Goal: Task Accomplishment & Management: Use online tool/utility

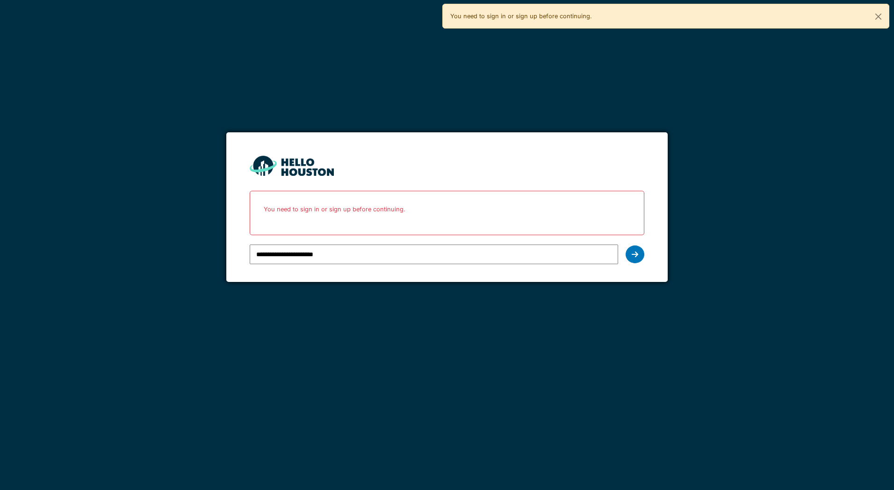
click at [364, 261] on input "**********" at bounding box center [434, 254] width 368 height 20
click at [641, 256] on div at bounding box center [634, 254] width 19 height 18
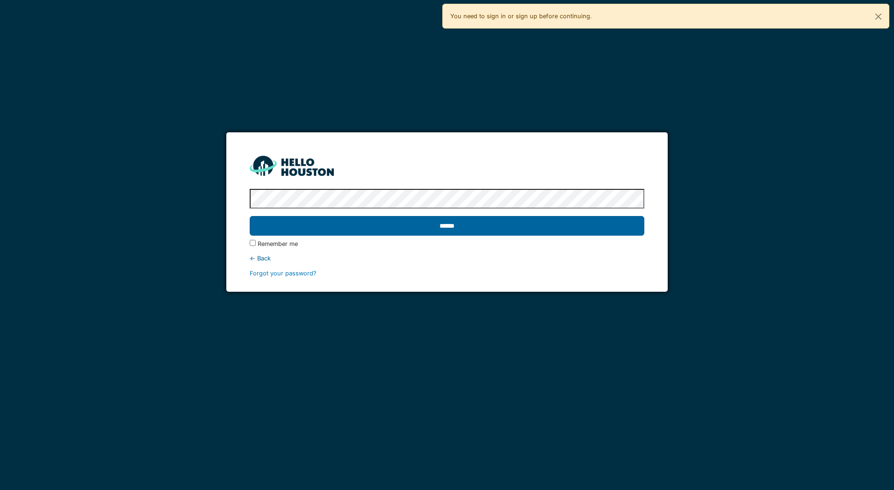
click at [456, 224] on input "******" at bounding box center [447, 226] width 394 height 20
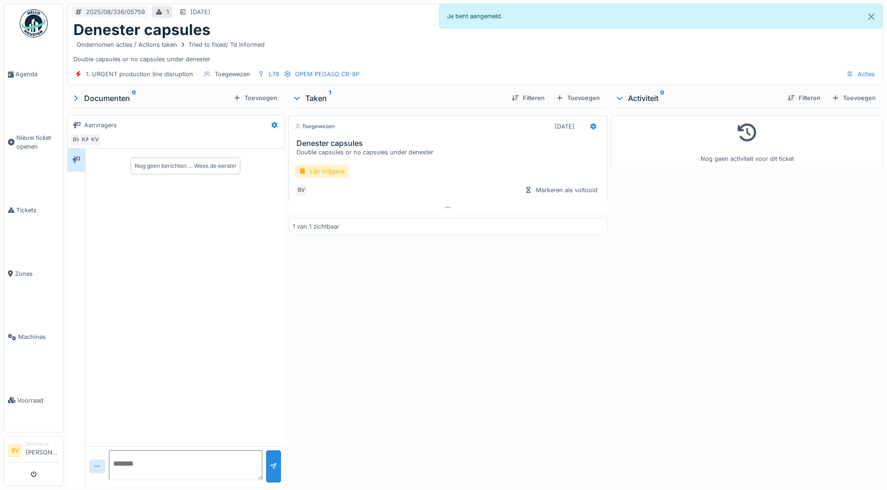
click at [32, 19] on img at bounding box center [34, 23] width 28 height 28
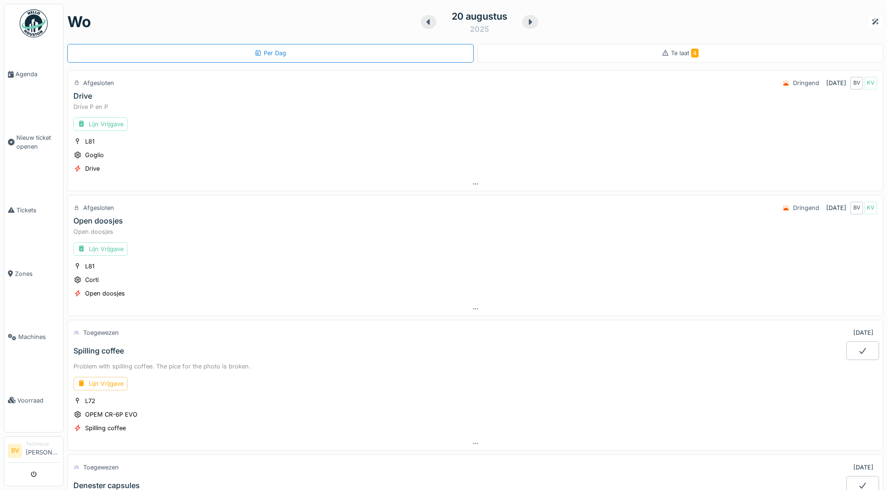
click at [100, 220] on div "Open doosjes" at bounding box center [98, 220] width 50 height 9
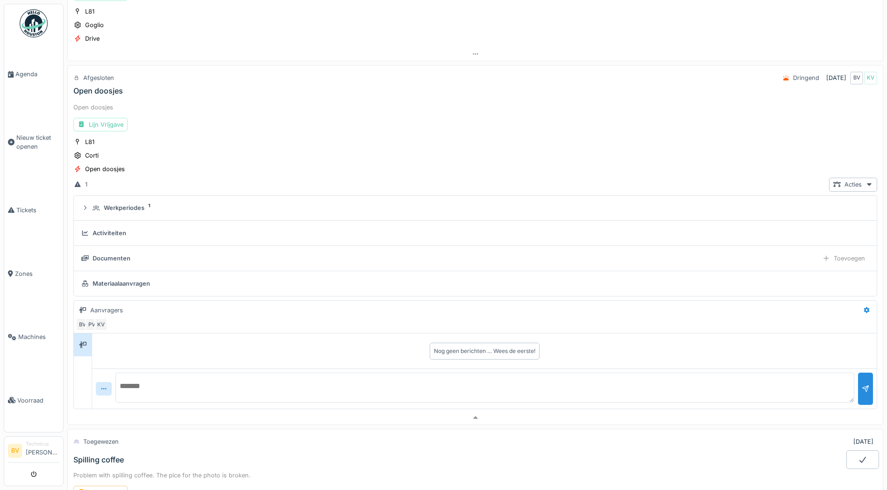
scroll to position [157, 0]
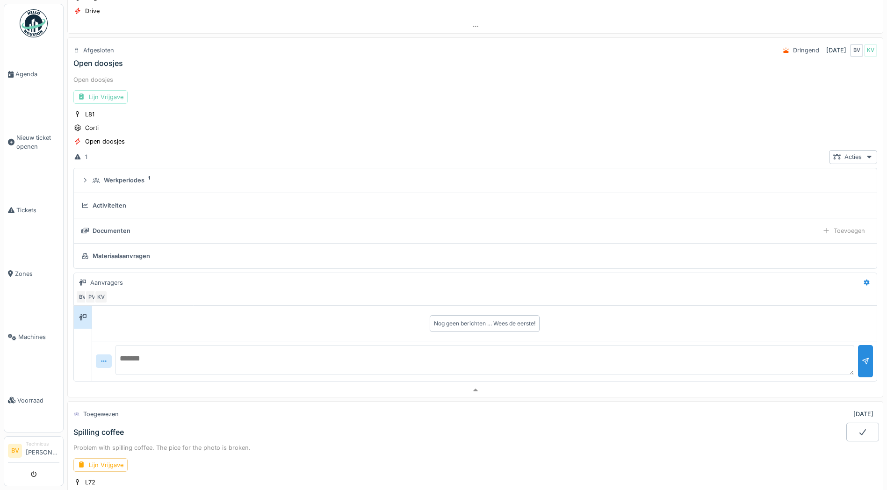
click at [102, 98] on div "Lijn Vrijgave" at bounding box center [100, 97] width 54 height 14
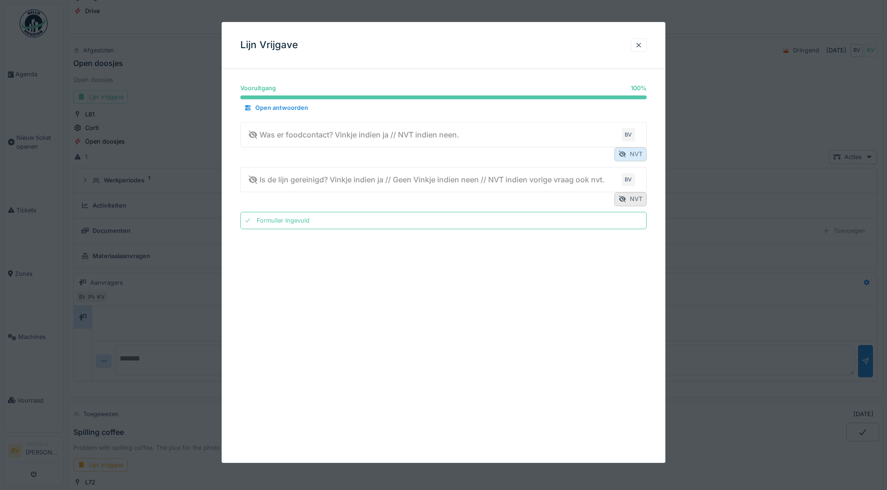
click at [644, 152] on div "NVT" at bounding box center [630, 155] width 32 height 14
click at [640, 196] on div "NVT" at bounding box center [630, 200] width 32 height 14
click at [642, 44] on div at bounding box center [638, 45] width 7 height 9
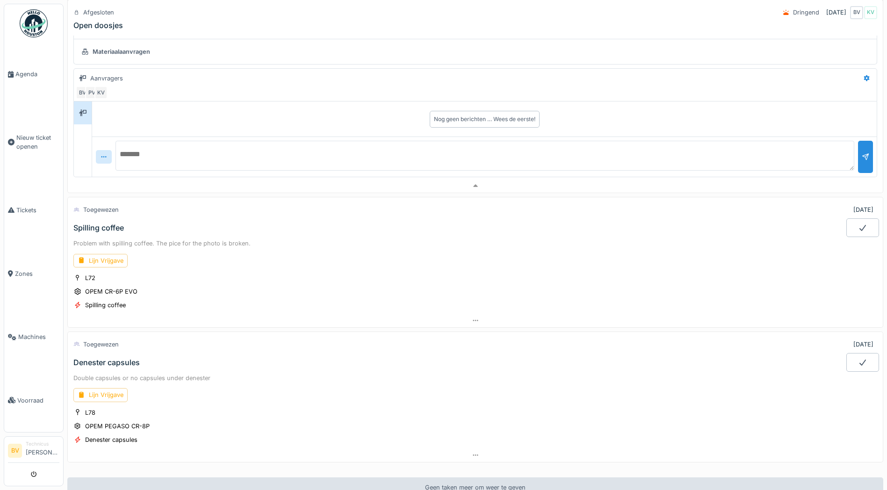
scroll to position [374, 0]
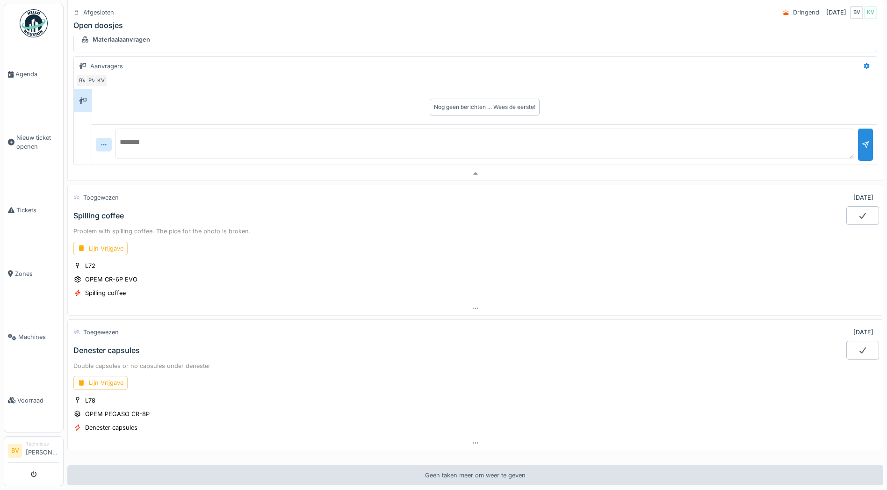
click at [117, 247] on div "Lijn Vrijgave" at bounding box center [100, 249] width 54 height 14
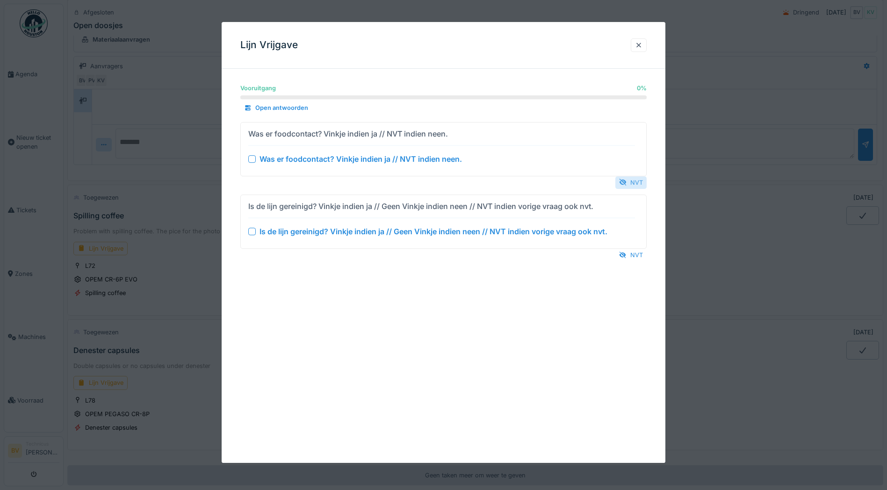
click at [630, 176] on div "NVT" at bounding box center [630, 182] width 31 height 13
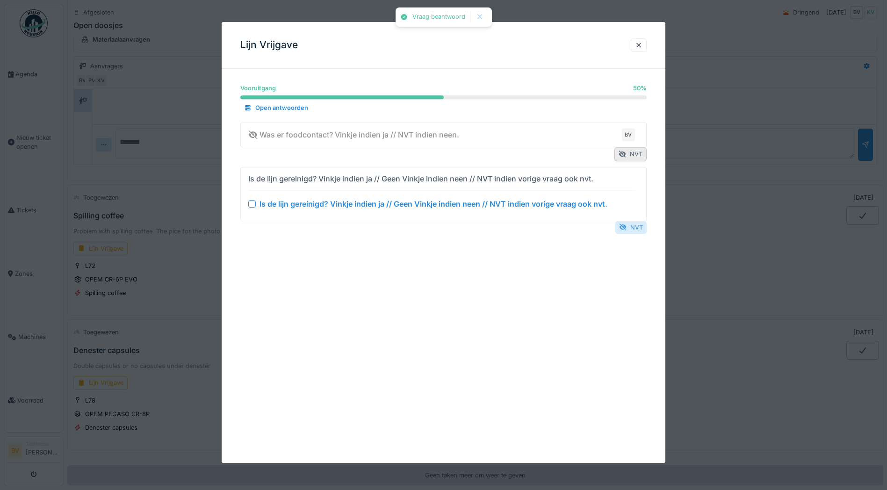
click at [639, 229] on div "NVT" at bounding box center [630, 227] width 31 height 13
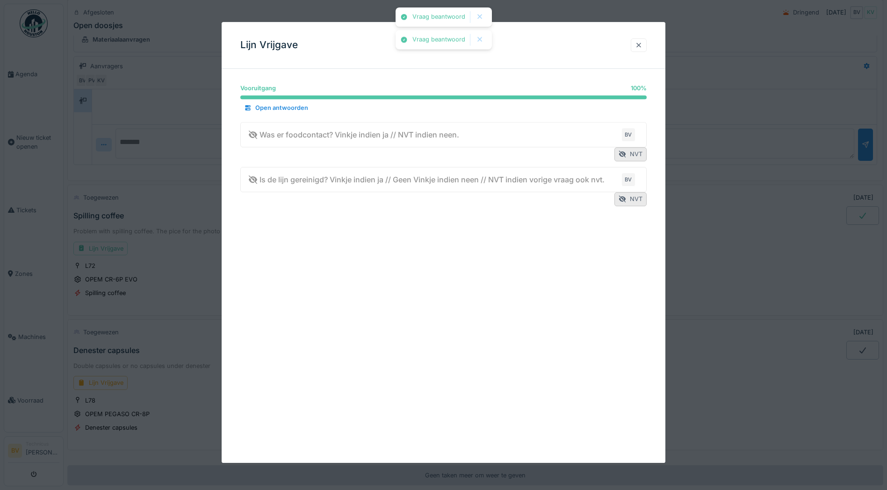
click at [642, 44] on div at bounding box center [638, 45] width 7 height 9
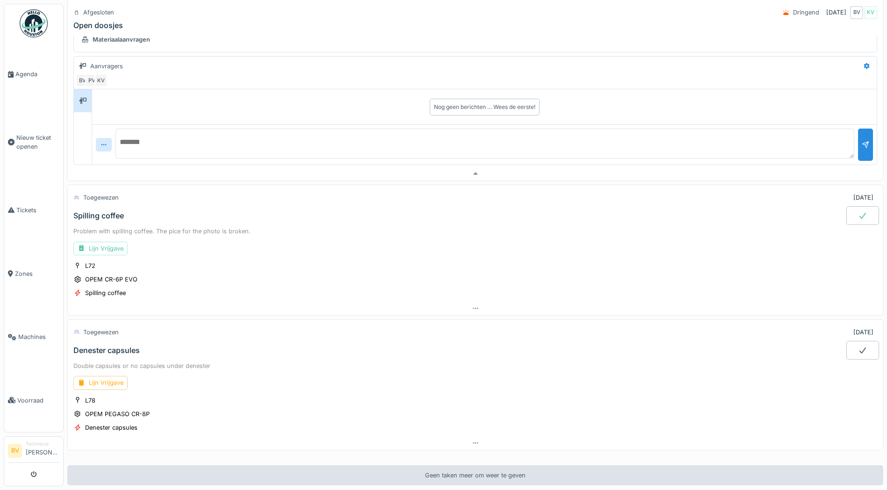
click at [846, 209] on div at bounding box center [862, 215] width 33 height 19
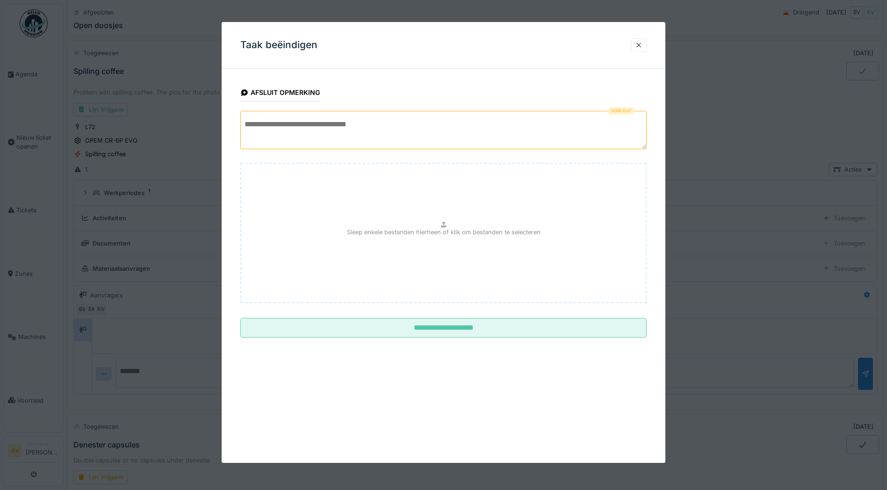
scroll to position [521, 0]
click at [364, 132] on textarea at bounding box center [443, 130] width 406 height 38
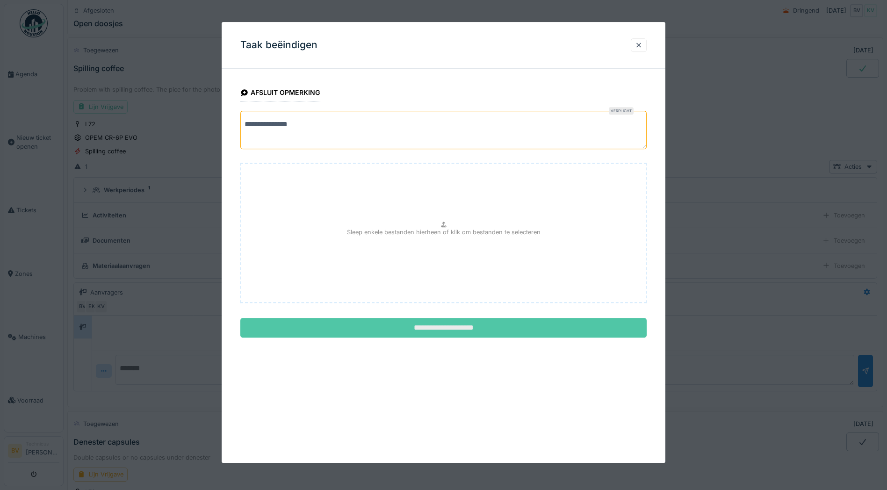
type textarea "**********"
click at [455, 319] on input "**********" at bounding box center [443, 328] width 406 height 20
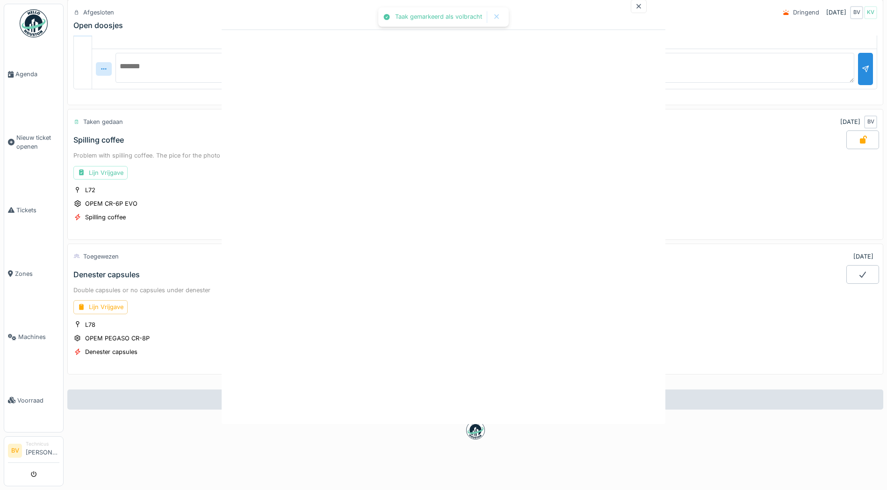
scroll to position [457, 0]
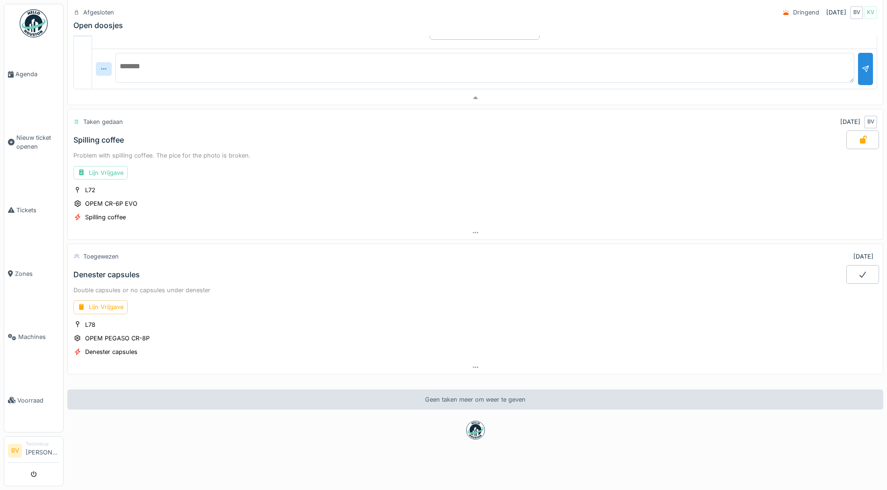
click at [96, 270] on div "Denester capsules" at bounding box center [106, 274] width 66 height 9
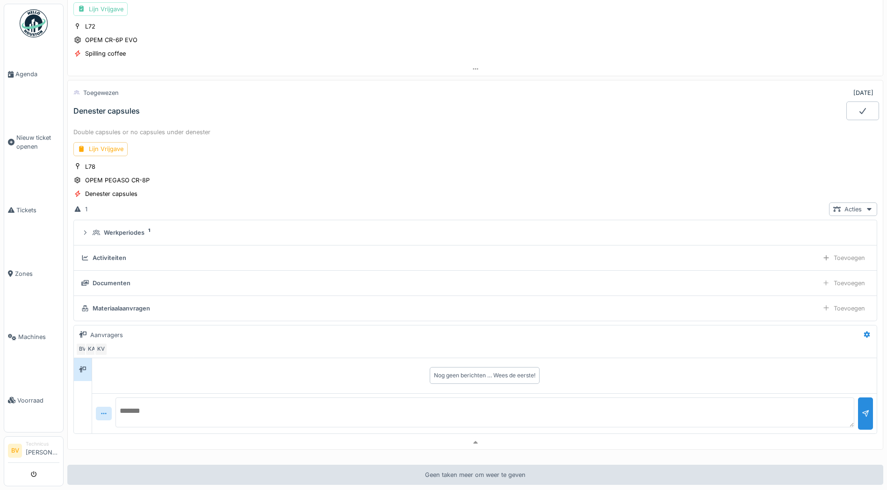
scroll to position [656, 0]
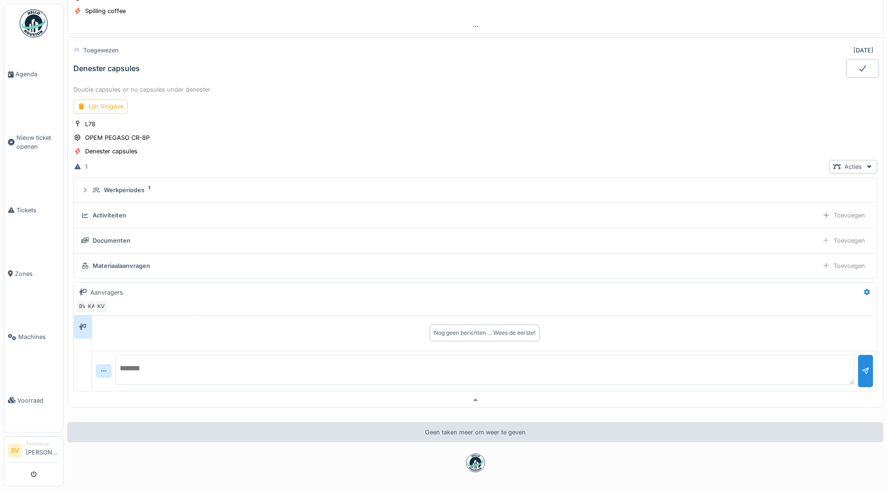
click at [195, 362] on textarea at bounding box center [484, 370] width 738 height 30
type textarea "**********"
click at [858, 379] on div at bounding box center [865, 371] width 15 height 32
